Goal: Task Accomplishment & Management: Use online tool/utility

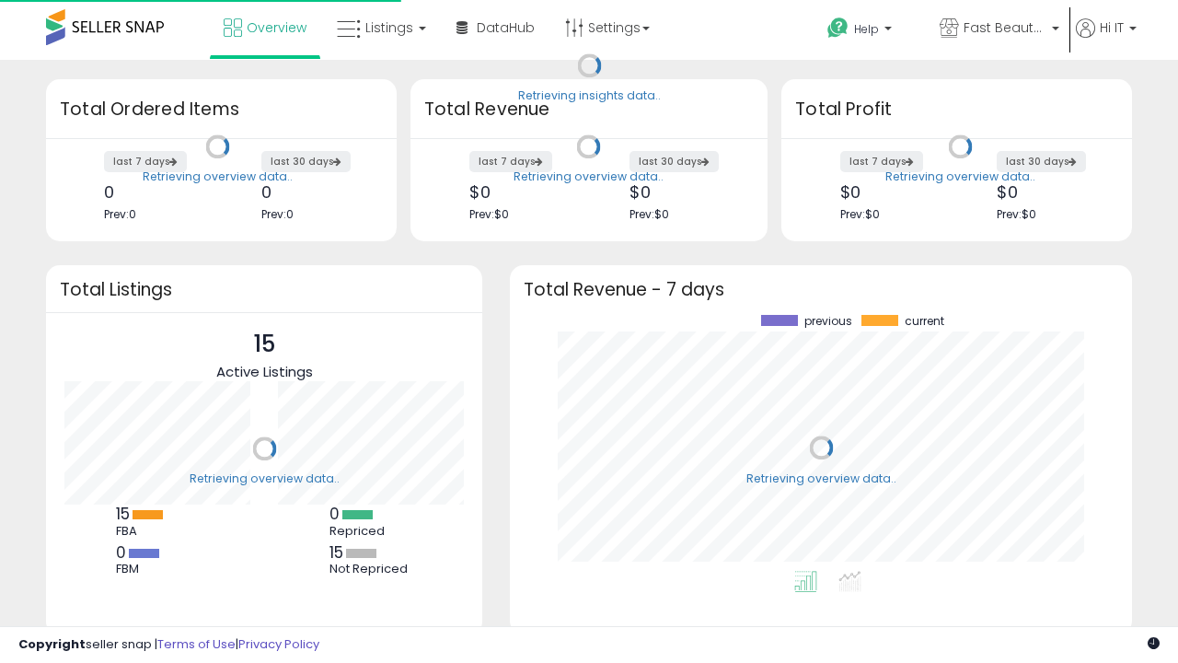
scroll to position [256, 585]
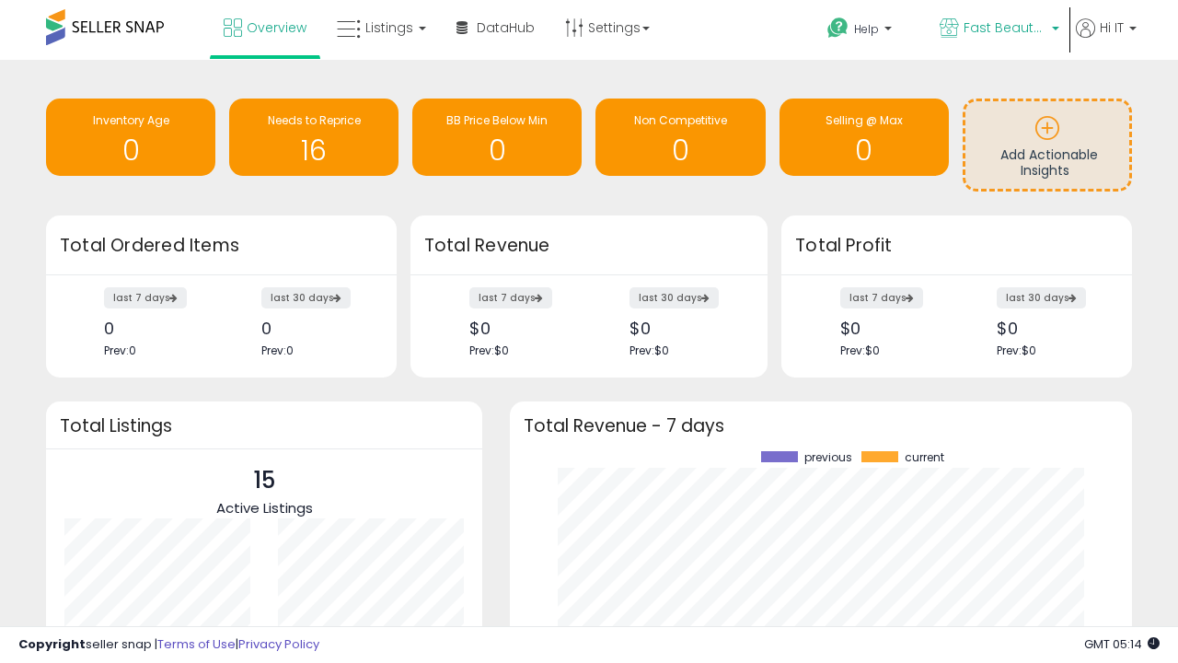
click at [998, 29] on span "Fast Beauty ([GEOGRAPHIC_DATA])" at bounding box center [1005, 27] width 83 height 18
click at [0, 0] on span "You are Beautiful ([GEOGRAPHIC_DATA])" at bounding box center [0, 0] width 0 height 0
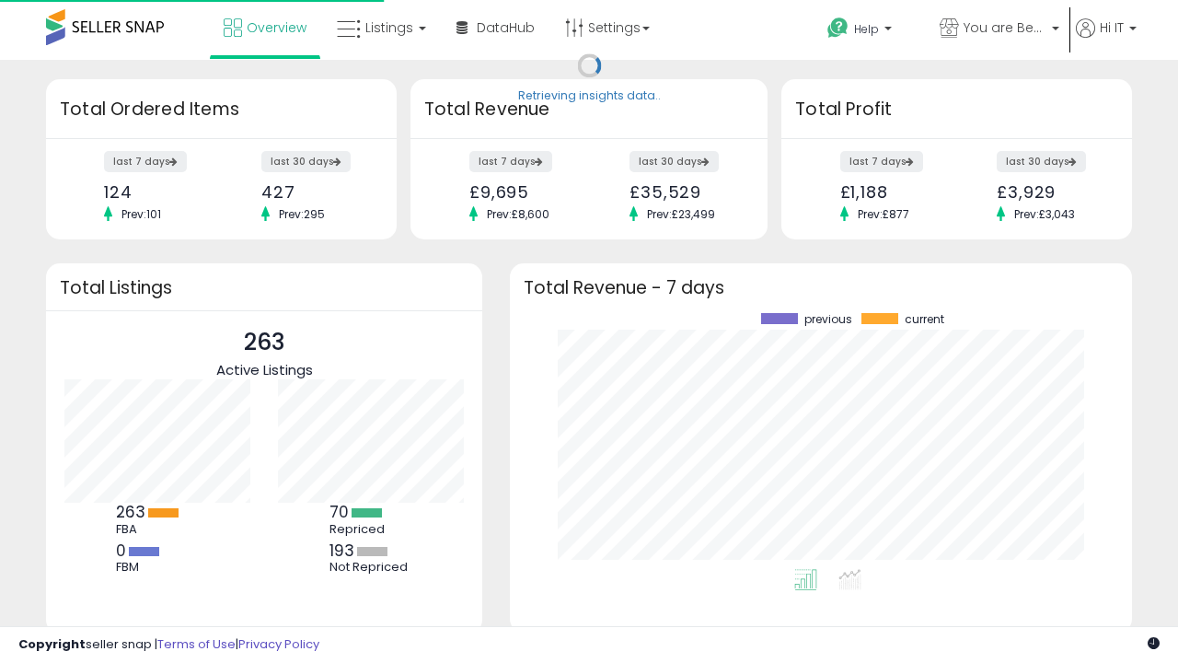
scroll to position [256, 585]
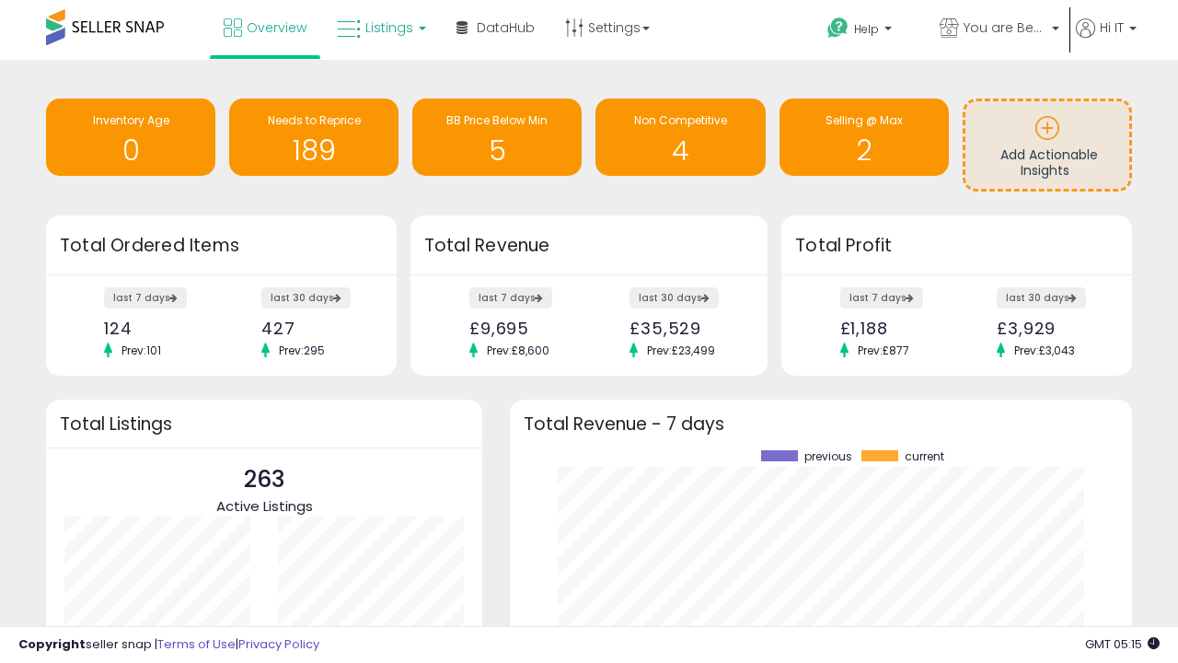
click at [379, 28] on span "Listings" at bounding box center [389, 27] width 48 height 18
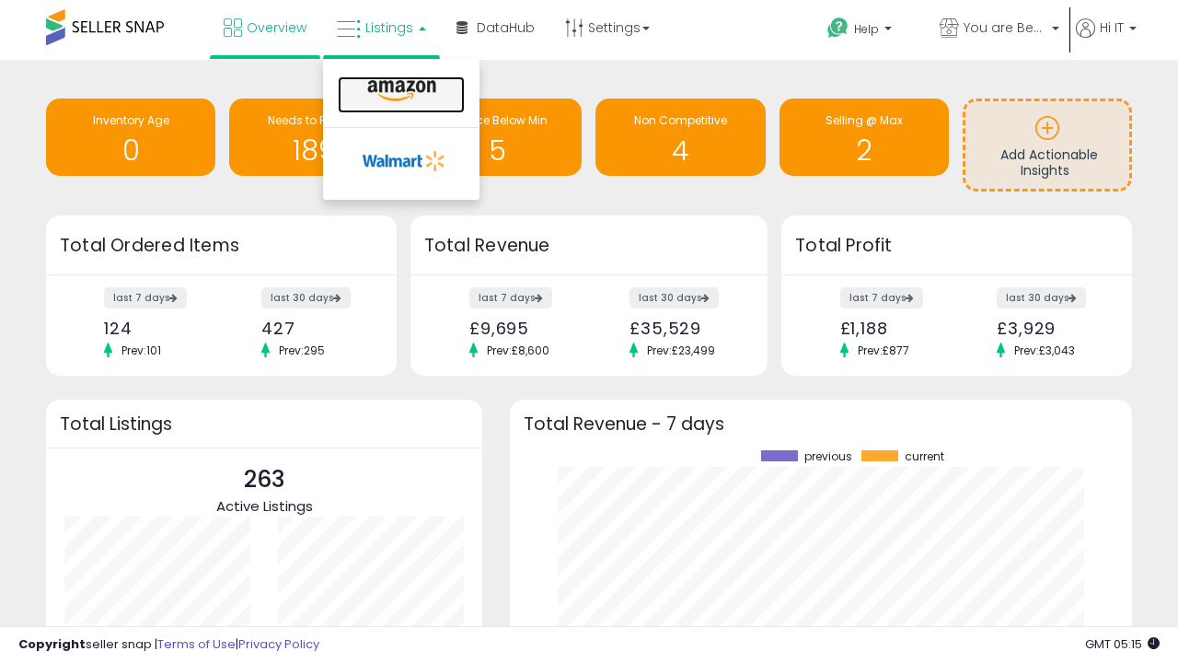
click at [399, 91] on icon at bounding box center [402, 91] width 80 height 24
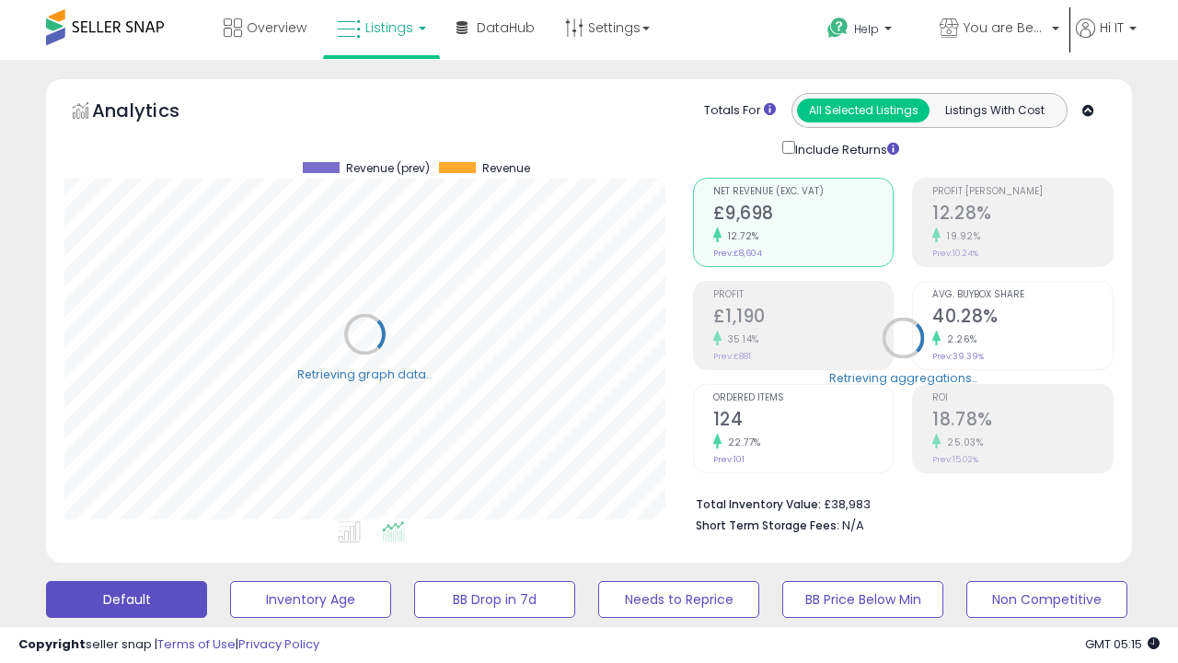
scroll to position [377, 628]
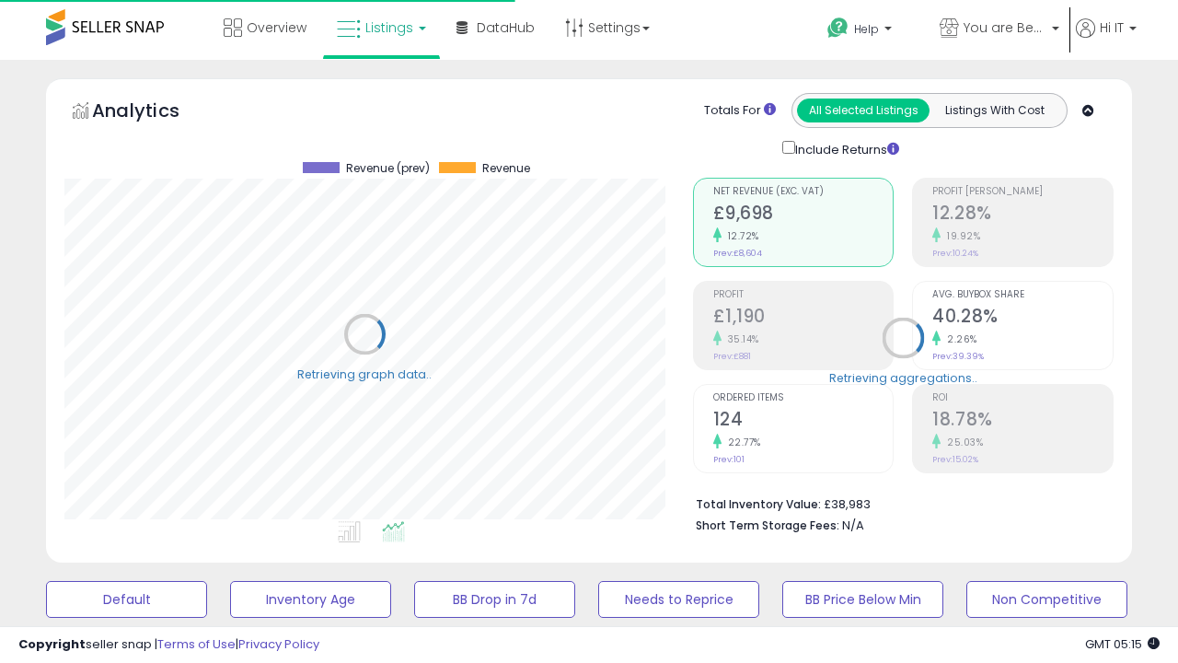
scroll to position [357, 0]
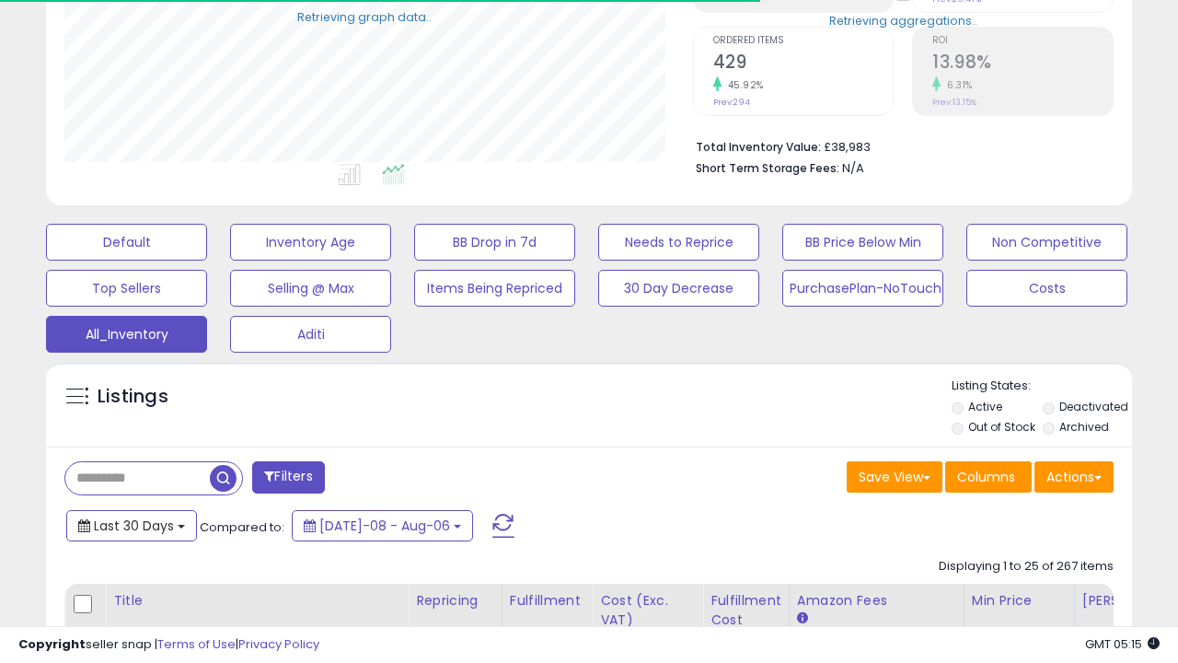
click at [131, 524] on span "Last 30 Days" at bounding box center [134, 525] width 80 height 18
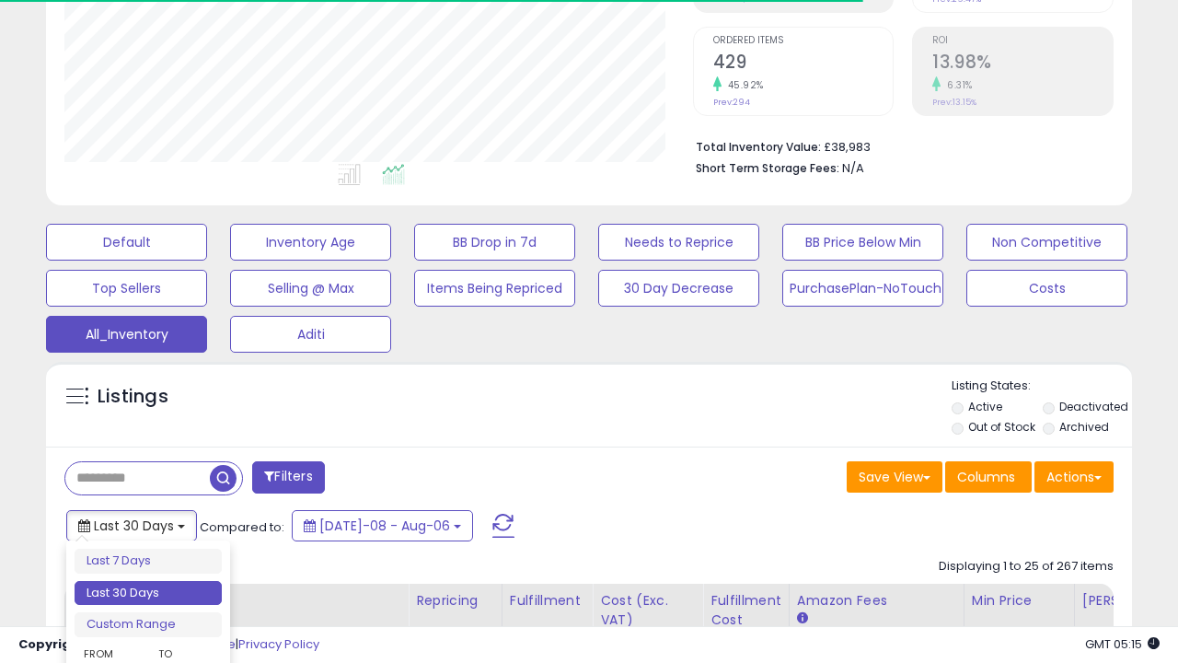
scroll to position [377, 628]
click at [148, 593] on li "Last 30 Days" at bounding box center [148, 593] width 147 height 25
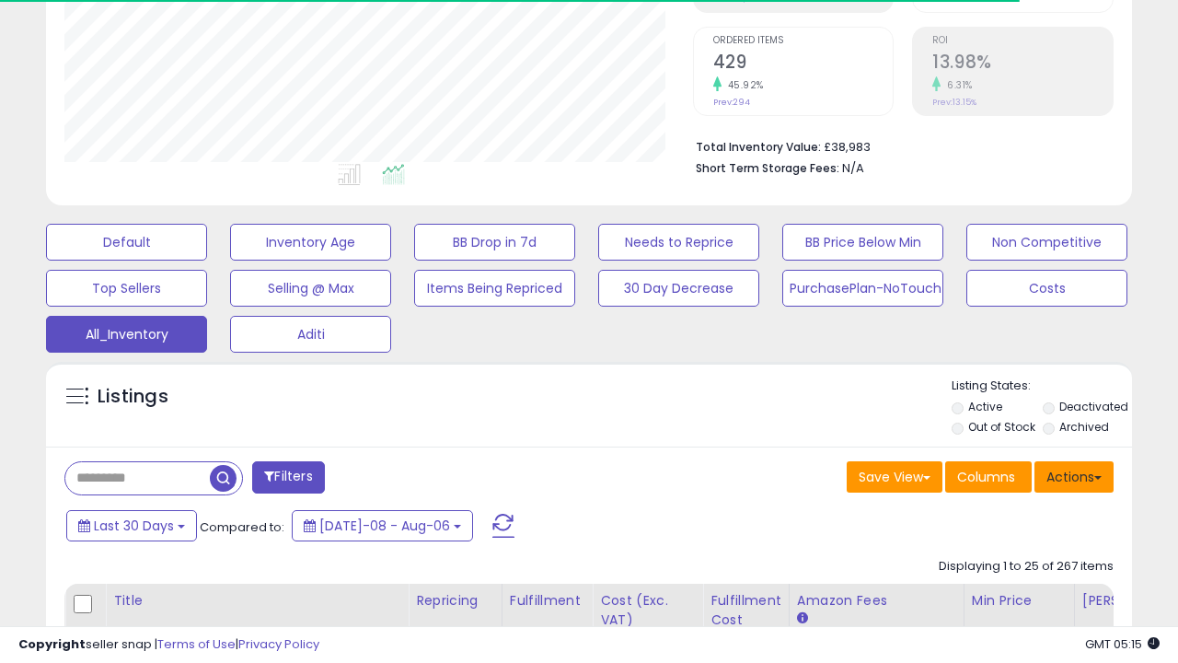
click at [1074, 475] on button "Actions" at bounding box center [1074, 476] width 79 height 31
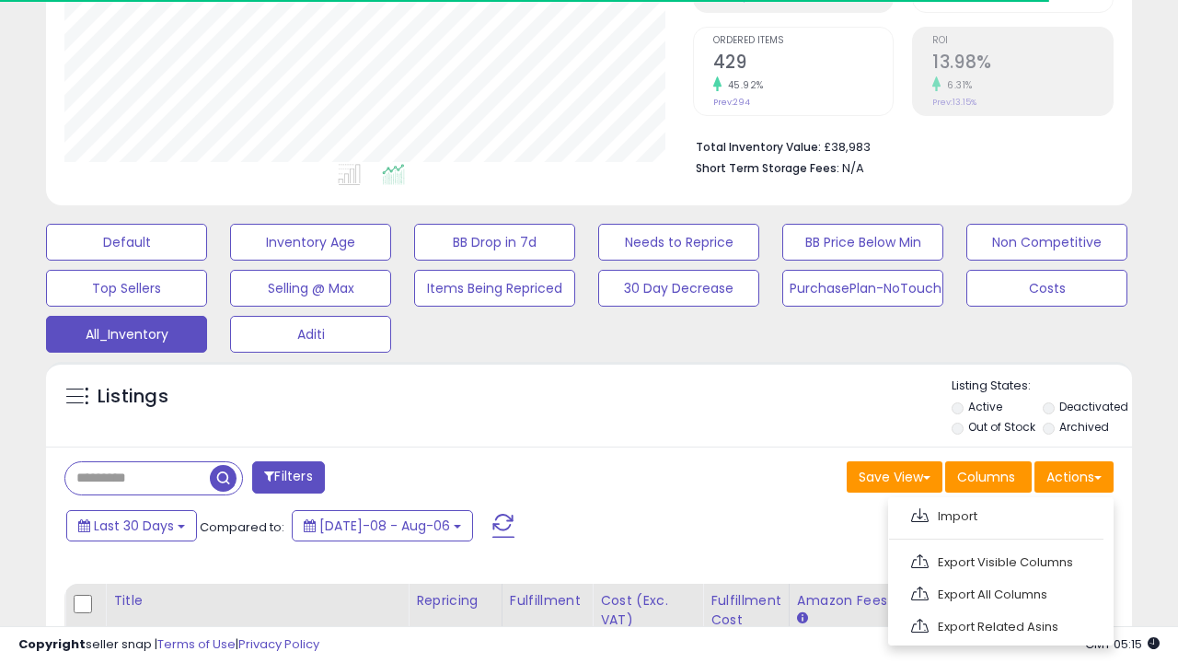
click at [999, 592] on link "Export All Columns" at bounding box center [999, 594] width 202 height 29
